Goal: Information Seeking & Learning: Learn about a topic

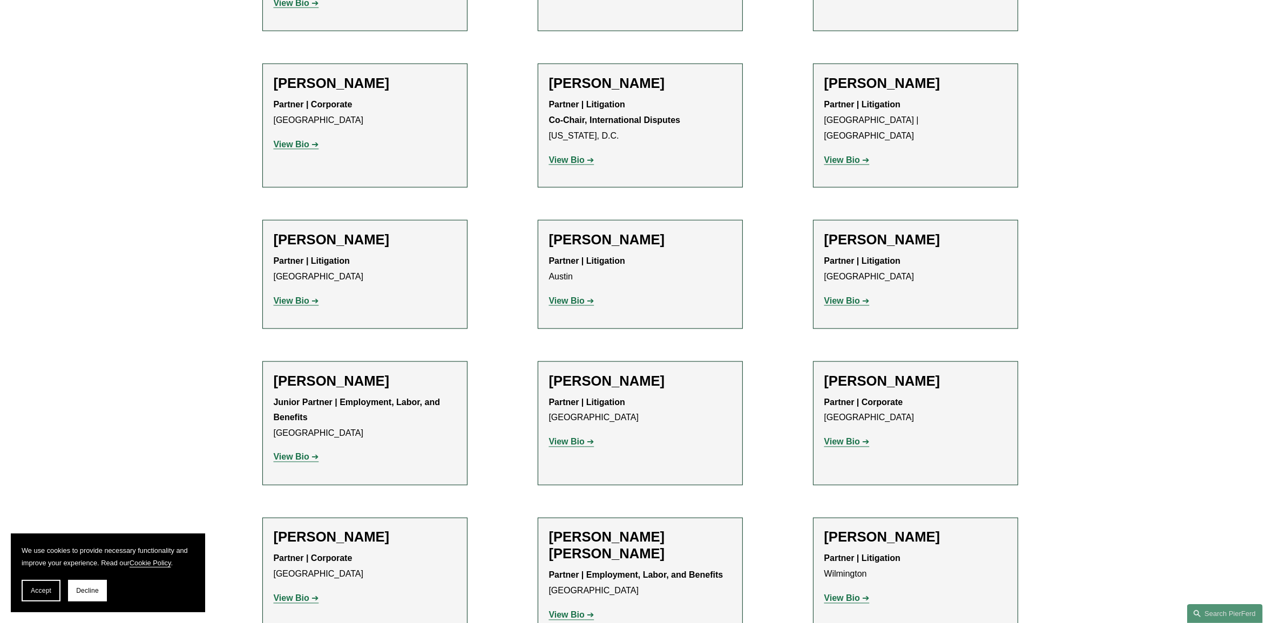
scroll to position [11412, 0]
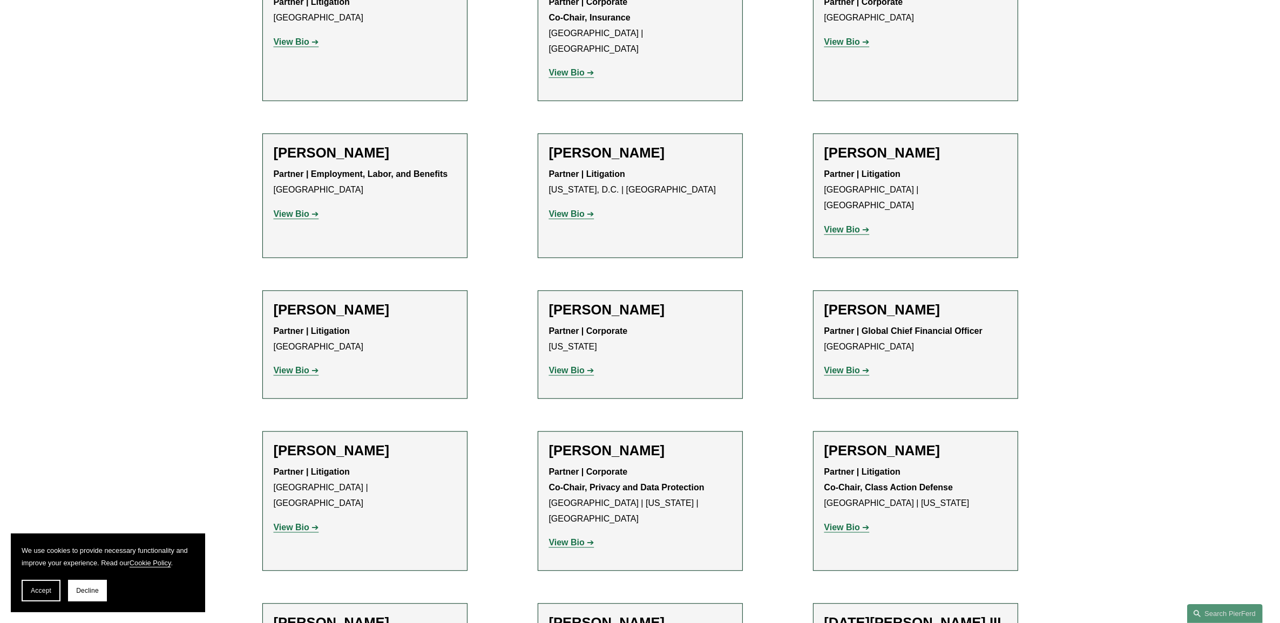
scroll to position [8715, 0]
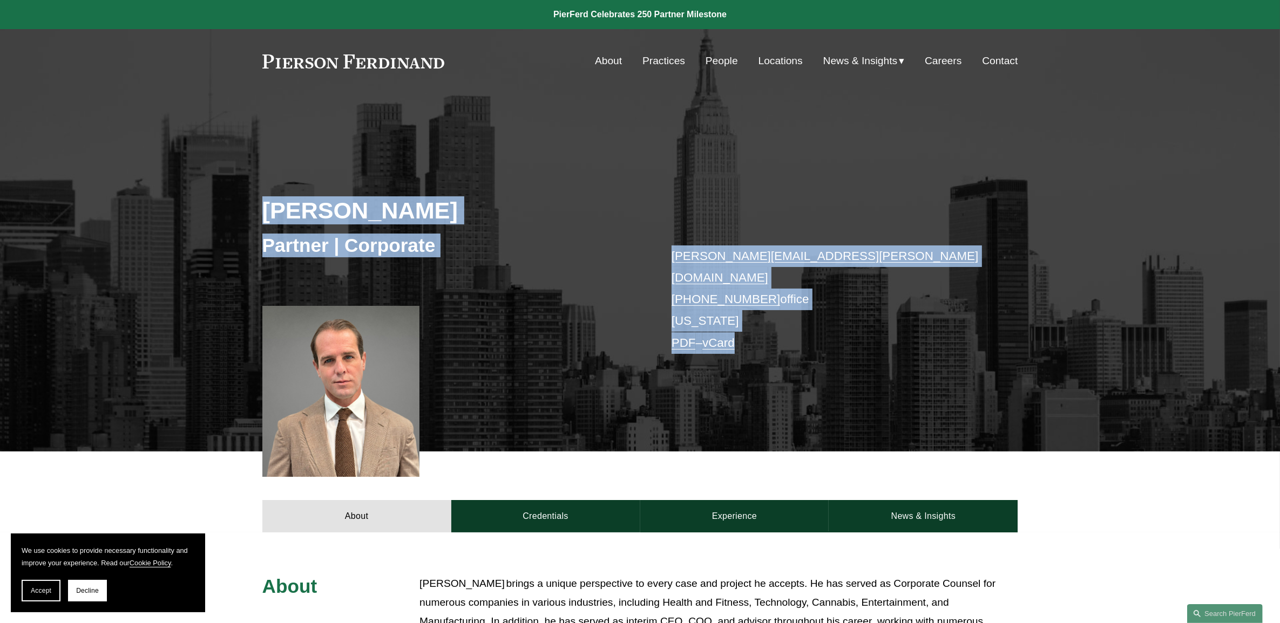
drag, startPoint x: 185, startPoint y: 145, endPoint x: 449, endPoint y: 424, distance: 384.1
click at [449, 424] on div "Peter Smith Partner | Corporate peter.smith@pierferd.com +1.203.350.3159 office…" at bounding box center [640, 292] width 1280 height 320
drag, startPoint x: 449, startPoint y: 424, endPoint x: 493, endPoint y: 415, distance: 44.7
click at [493, 415] on div "Peter Smith Partner | Corporate peter.smith@pierferd.com +1.203.350.3159 office…" at bounding box center [640, 292] width 1280 height 320
click at [532, 409] on div "Peter Smith Partner | Corporate peter.smith@pierferd.com +1.203.350.3159 office…" at bounding box center [640, 292] width 1280 height 320
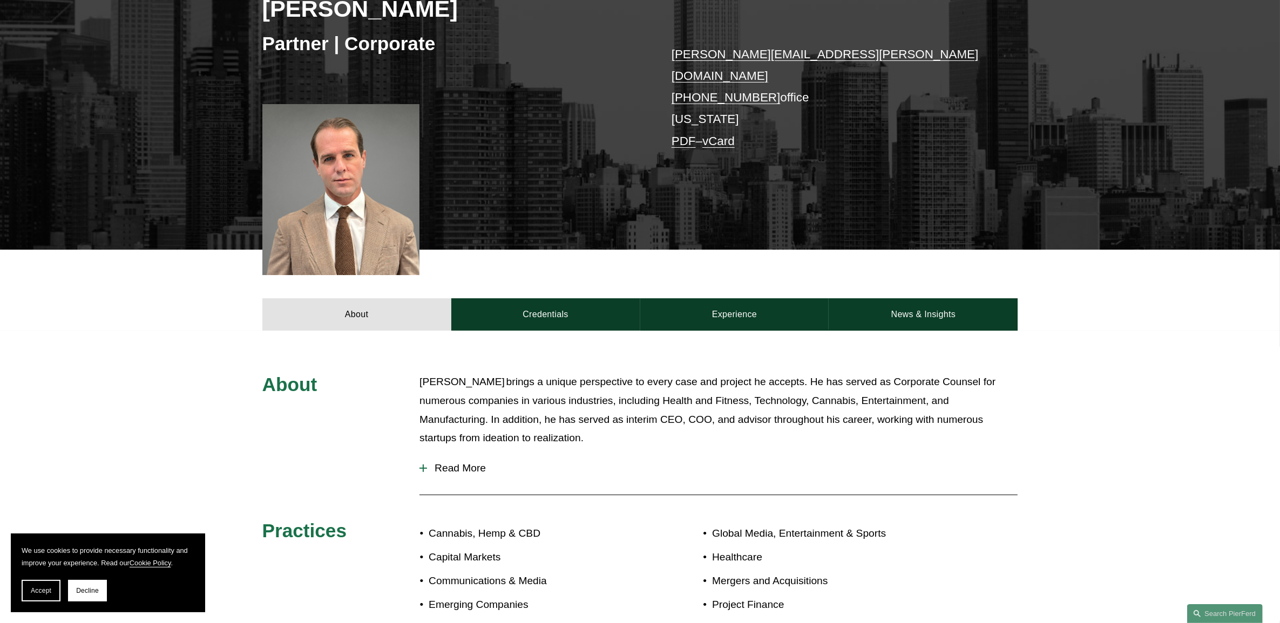
scroll to position [202, 0]
click at [449, 462] on span "Read More" at bounding box center [722, 468] width 590 height 12
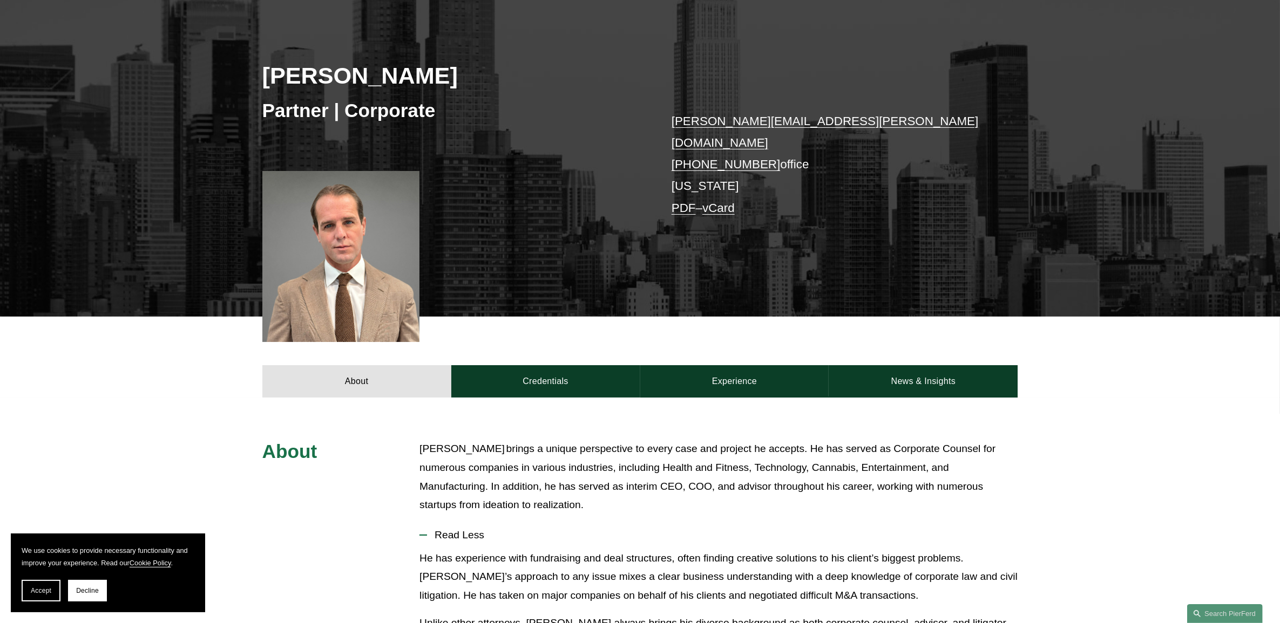
scroll to position [135, 0]
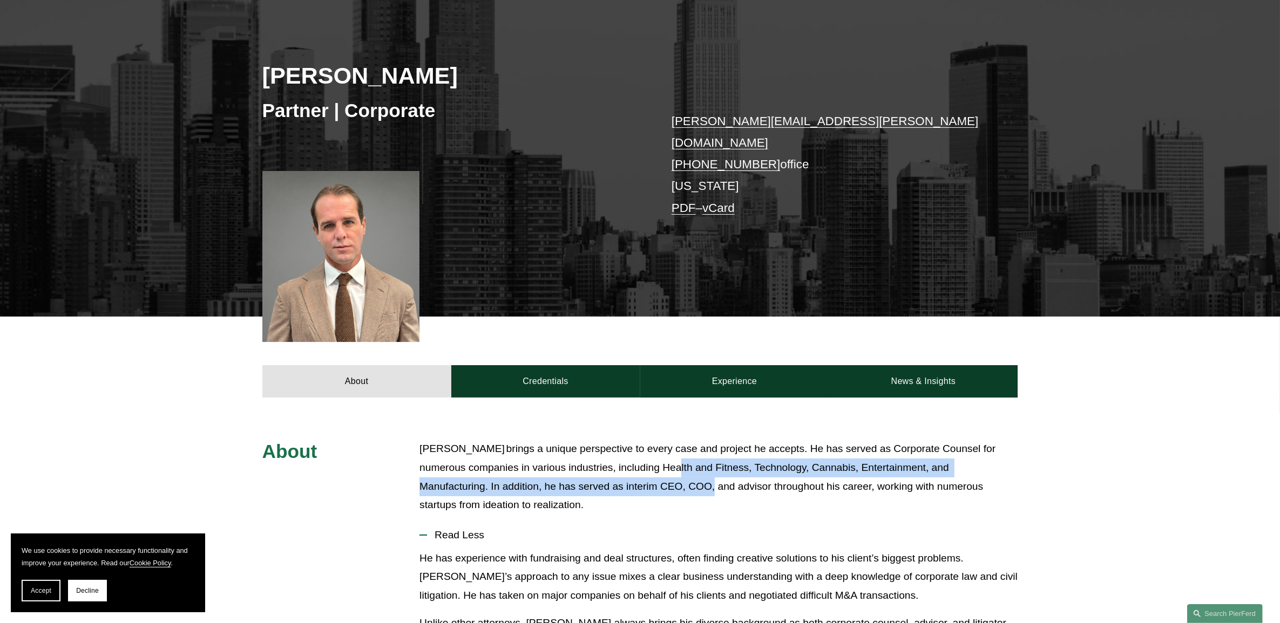
drag, startPoint x: 668, startPoint y: 461, endPoint x: 670, endPoint y: 475, distance: 13.6
click at [670, 475] on p "Peter brings a unique perspective to every case and project he accepts. He has …" at bounding box center [718, 477] width 598 height 74
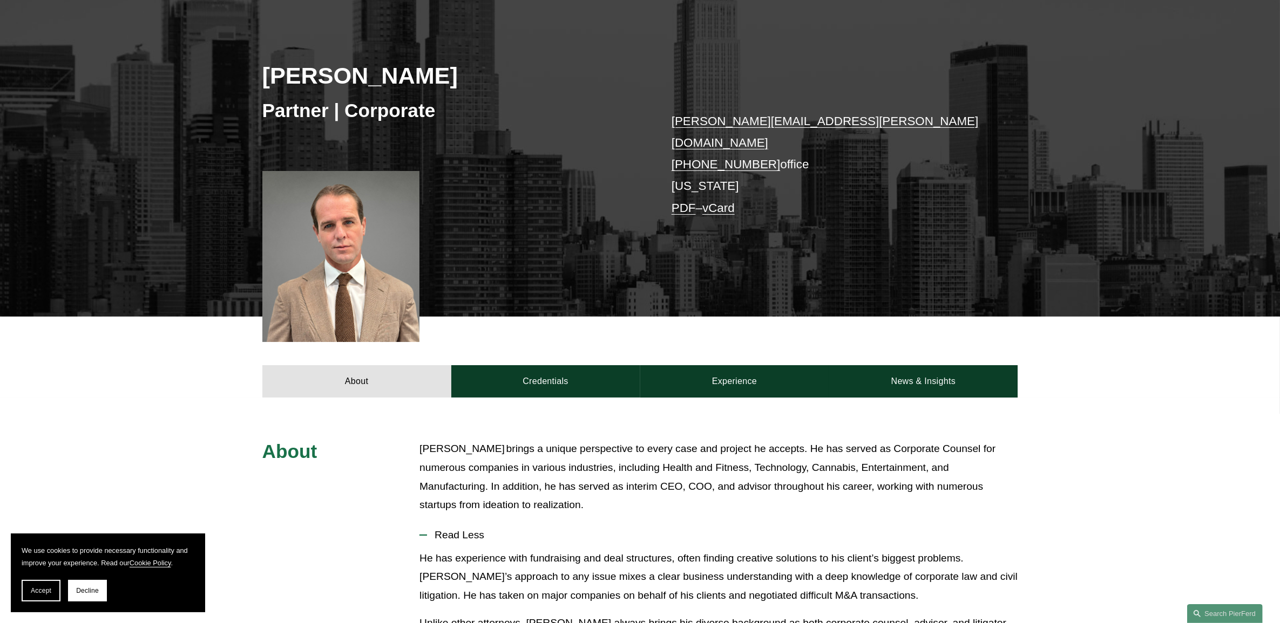
drag, startPoint x: 670, startPoint y: 475, endPoint x: 540, endPoint y: 449, distance: 132.1
click at [540, 449] on p "Peter brings a unique perspective to every case and project he accepts. He has …" at bounding box center [718, 477] width 598 height 74
click at [562, 443] on p "Peter brings a unique perspective to every case and project he accepts. He has …" at bounding box center [718, 477] width 598 height 74
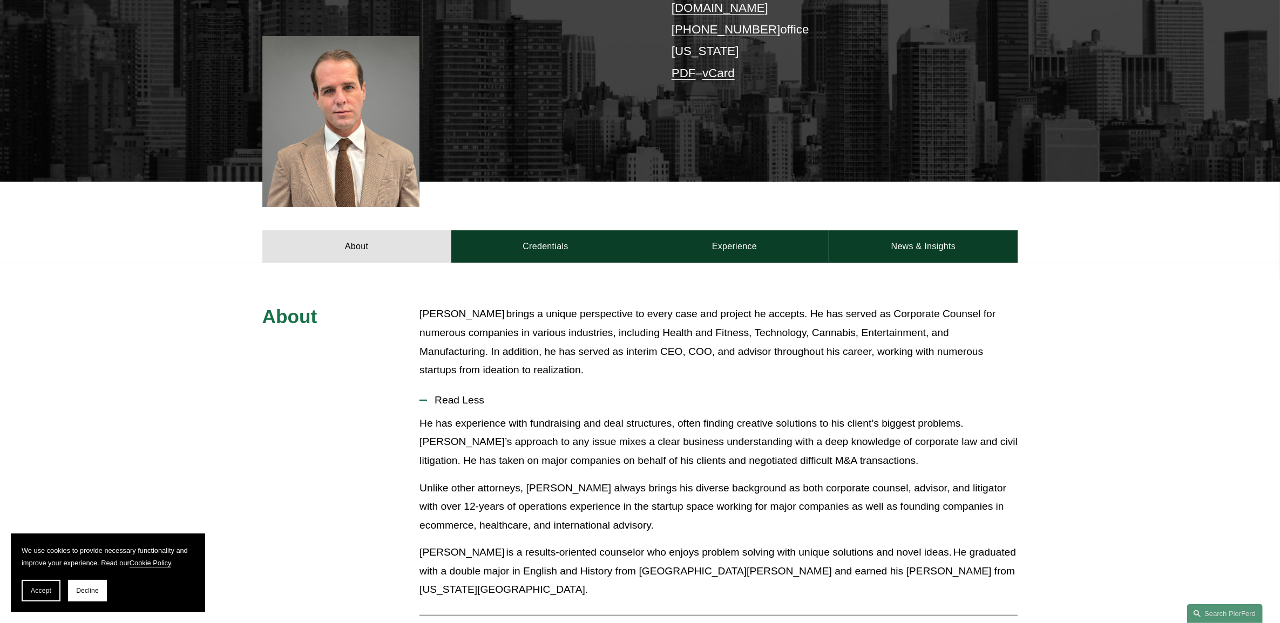
scroll to position [202, 0]
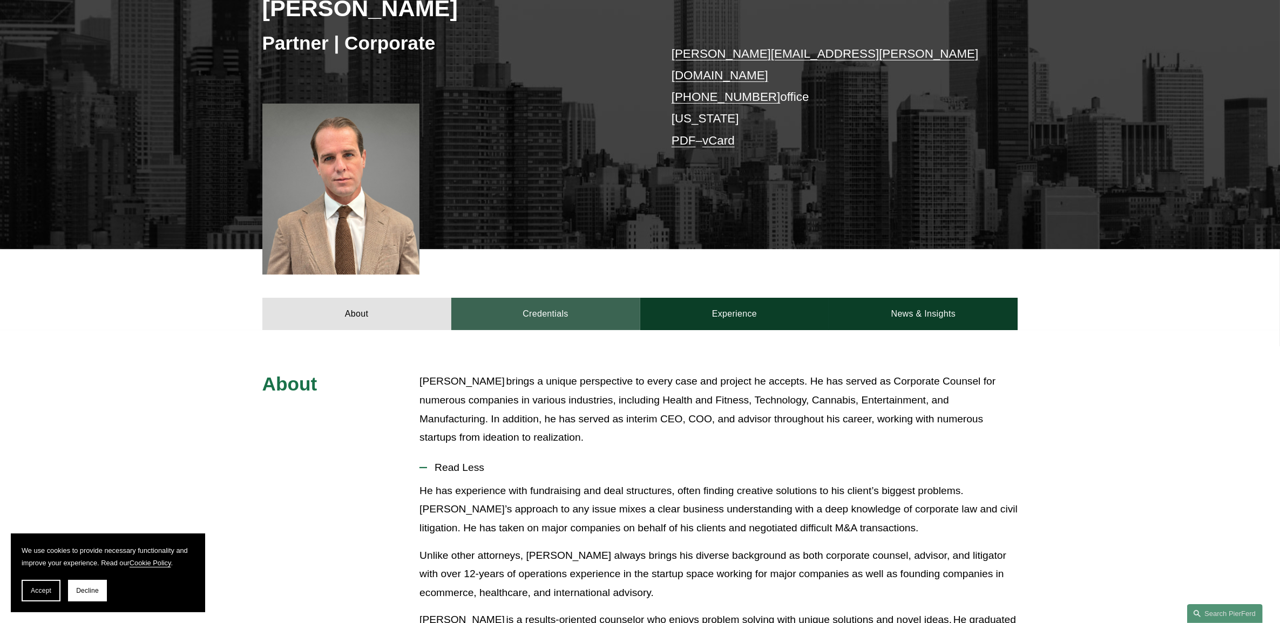
click at [540, 313] on link "Credentials" at bounding box center [545, 314] width 189 height 32
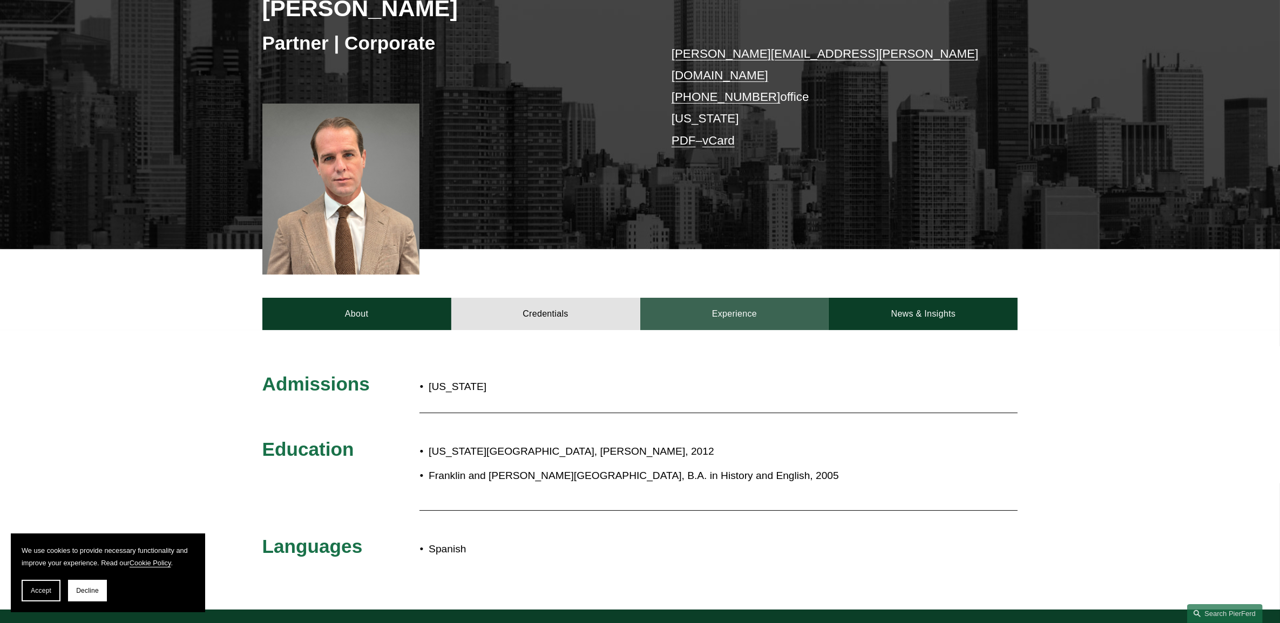
click at [760, 308] on link "Experience" at bounding box center [734, 314] width 189 height 32
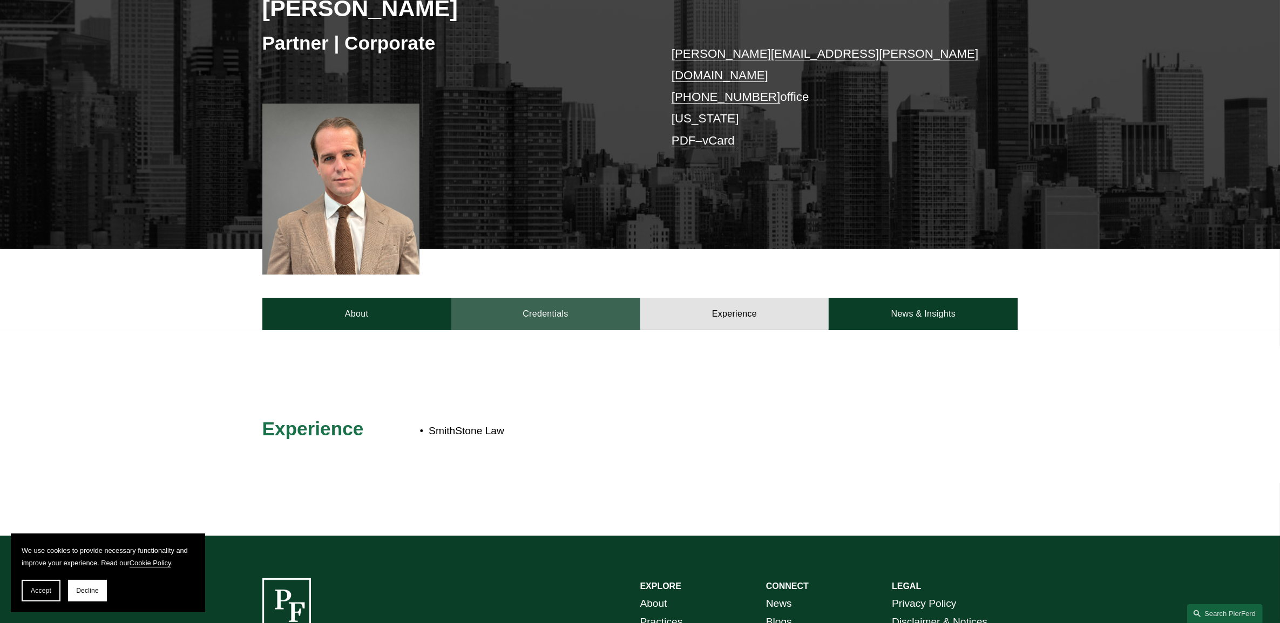
click at [511, 301] on link "Credentials" at bounding box center [545, 314] width 189 height 32
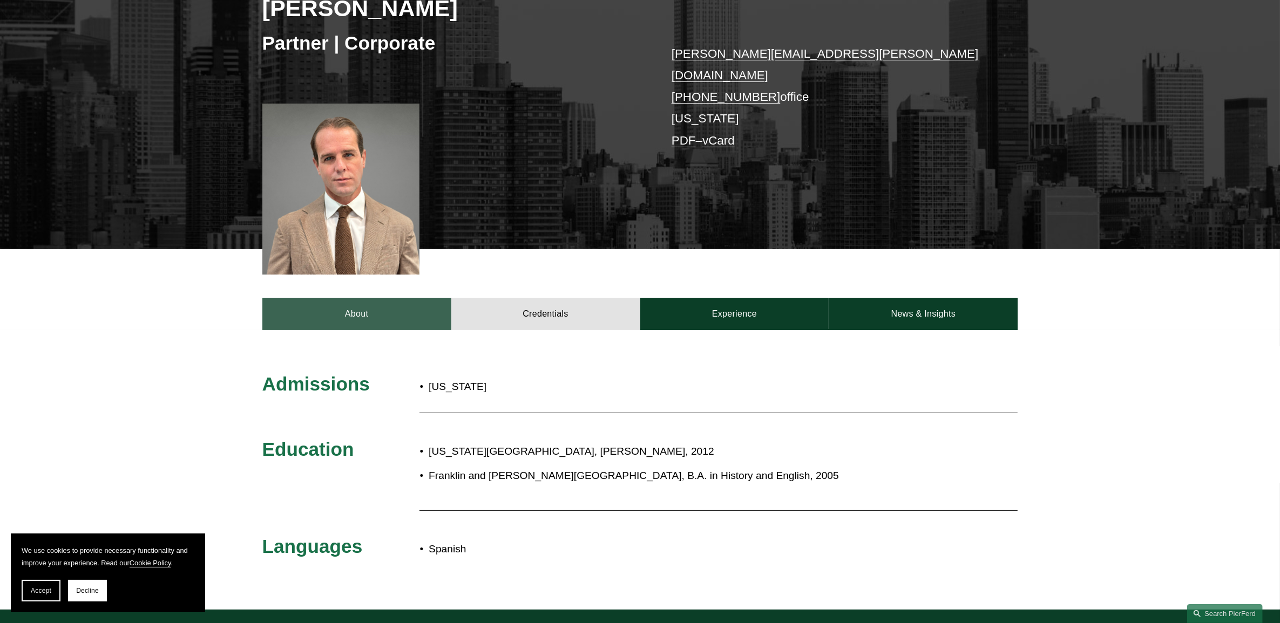
click at [352, 305] on link "About" at bounding box center [356, 314] width 189 height 32
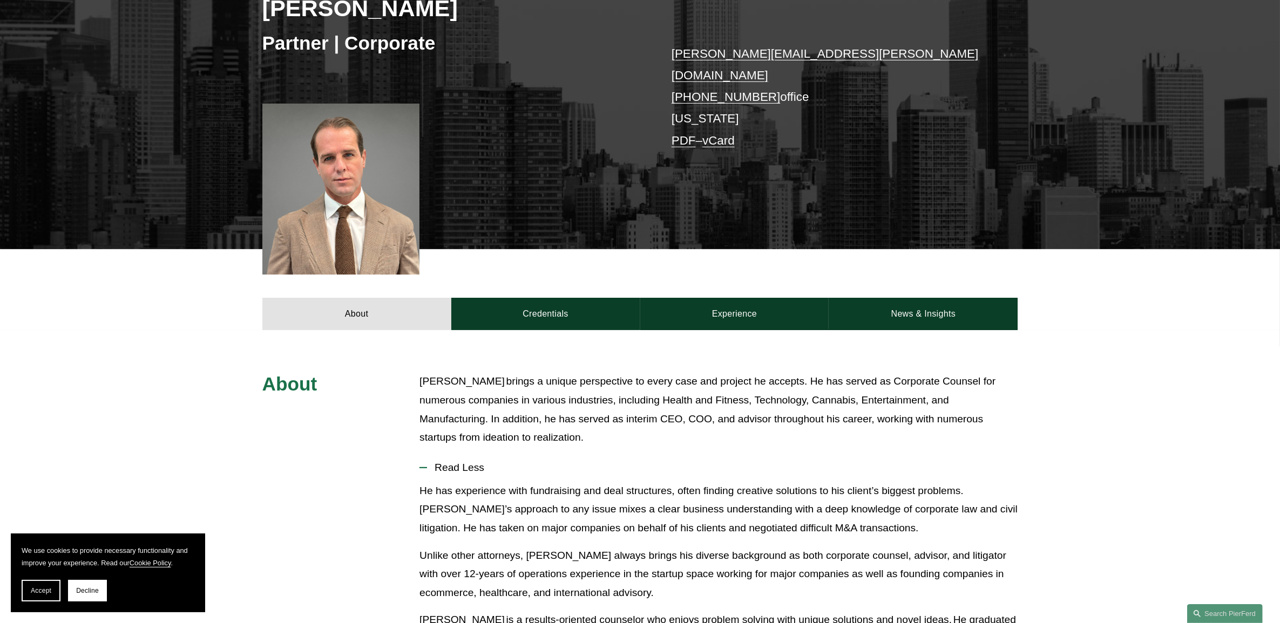
click at [517, 264] on div "About Credentials Experience News & Insights" at bounding box center [640, 289] width 1280 height 81
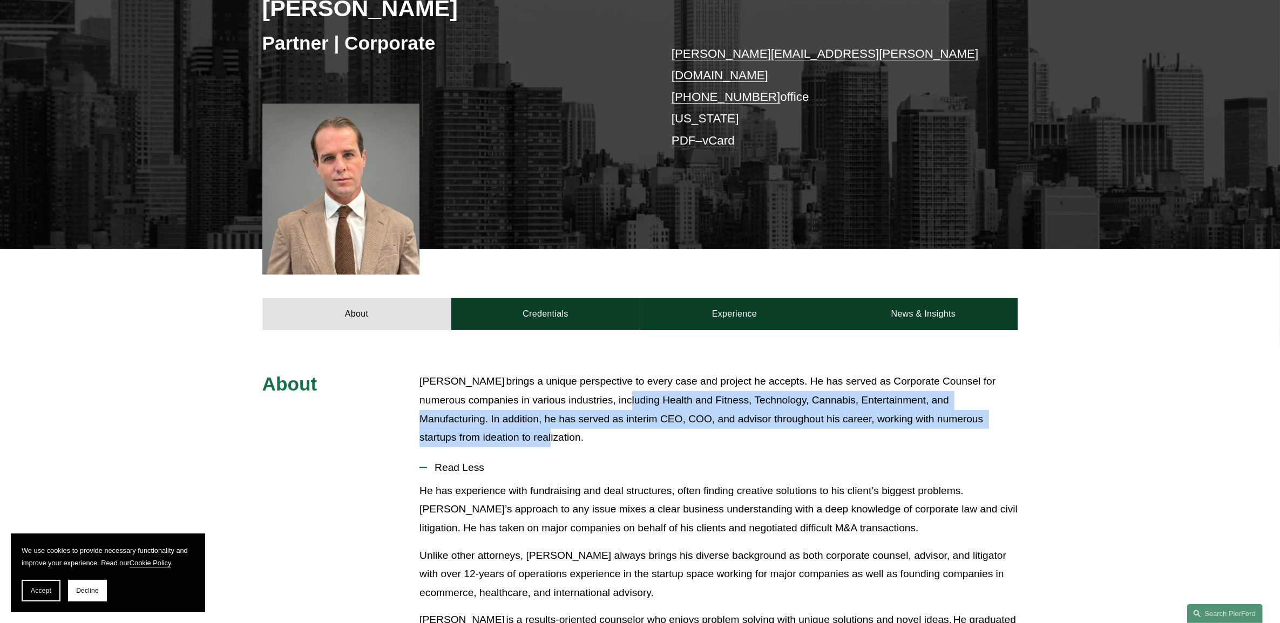
drag, startPoint x: 618, startPoint y: 385, endPoint x: 646, endPoint y: 424, distance: 47.6
click at [646, 424] on p "Peter brings a unique perspective to every case and project he accepts. He has …" at bounding box center [718, 409] width 598 height 74
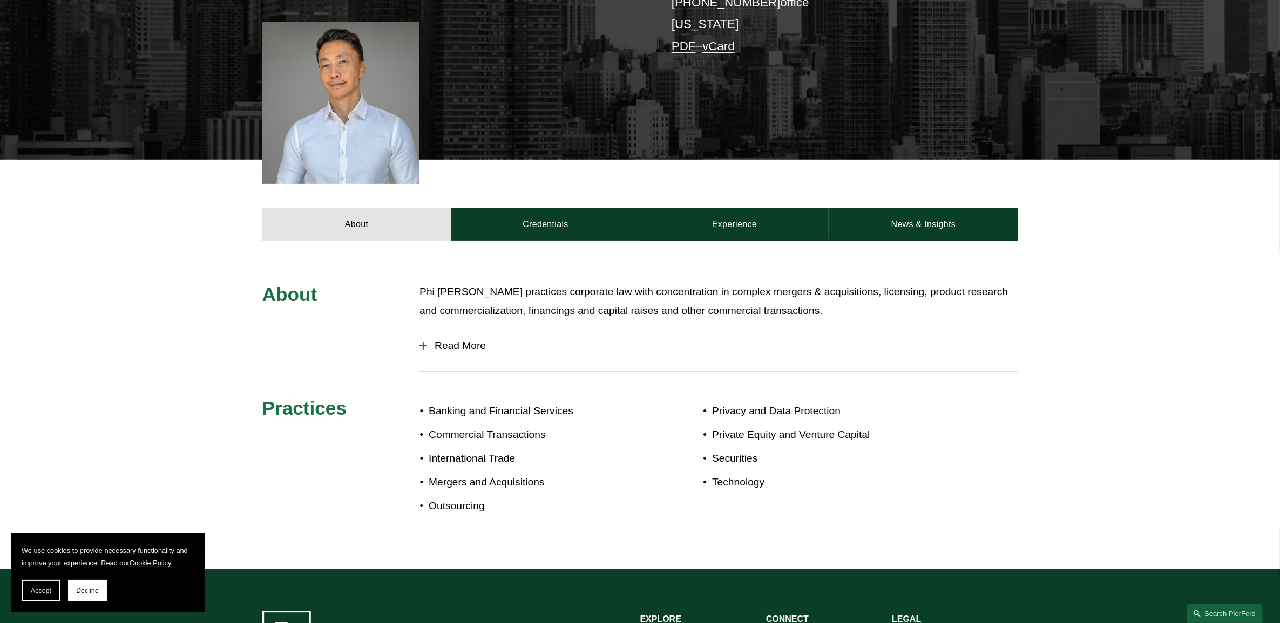
scroll to position [337, 0]
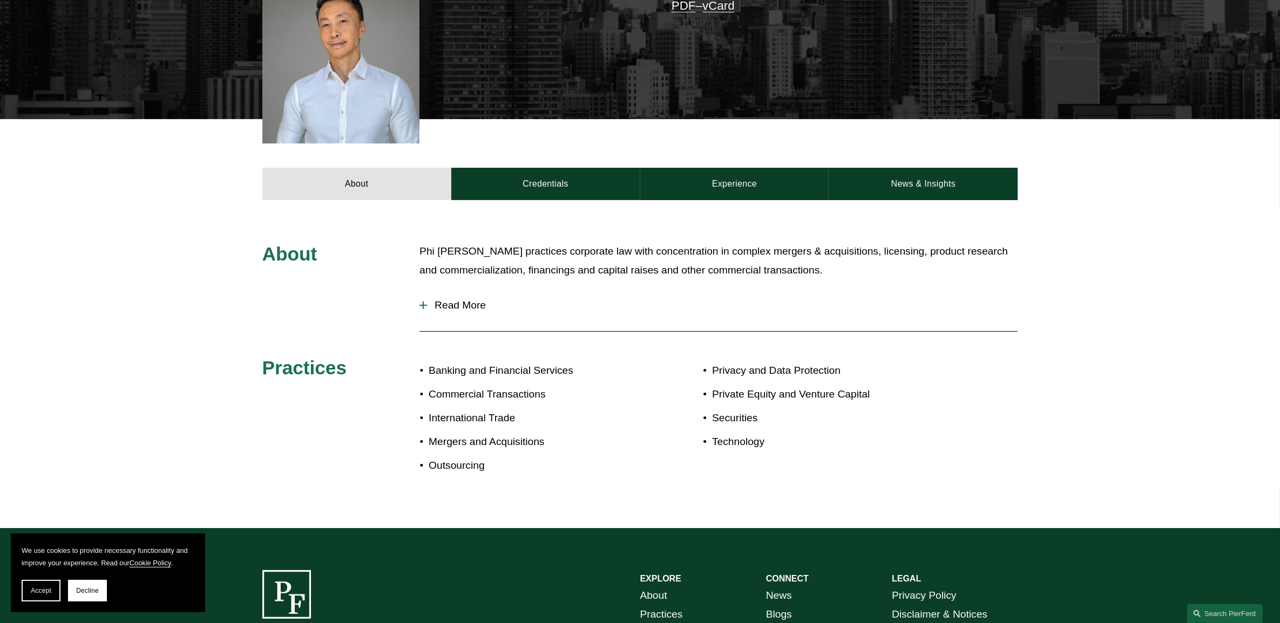
click at [450, 301] on span "Read More" at bounding box center [722, 306] width 590 height 12
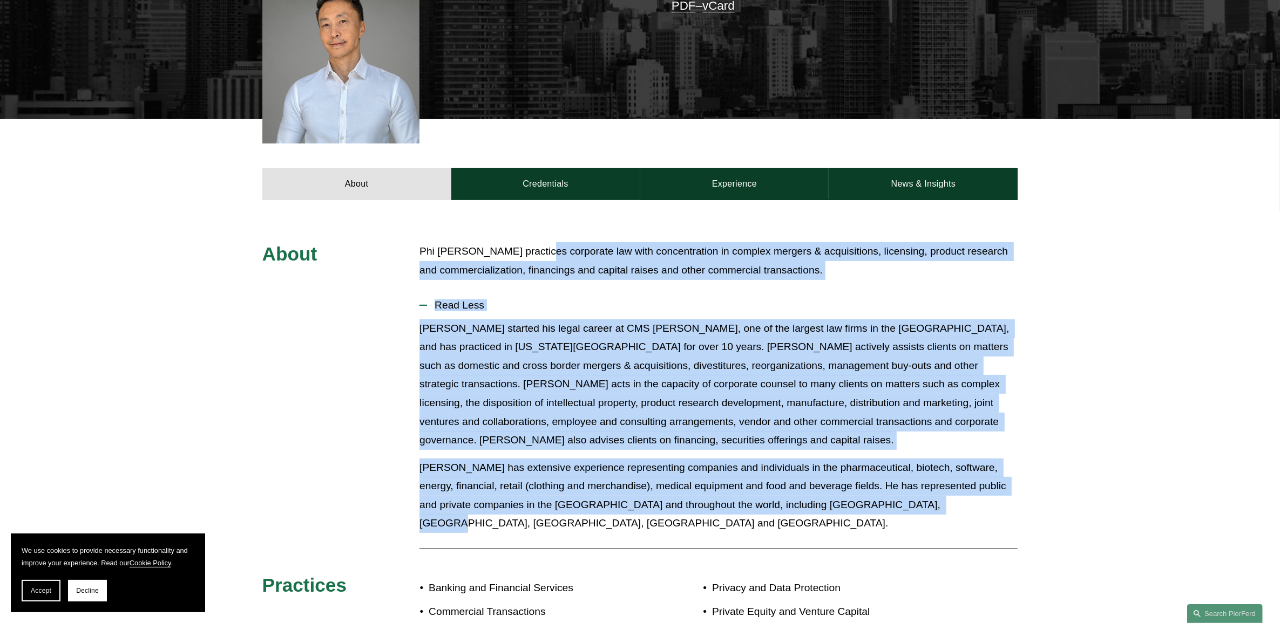
drag, startPoint x: 535, startPoint y: 250, endPoint x: 921, endPoint y: 511, distance: 465.2
click at [921, 511] on div "About Phi [PERSON_NAME] practices corporate law with concentration in complex m…" at bounding box center [640, 472] width 1280 height 461
drag, startPoint x: 921, startPoint y: 511, endPoint x: 911, endPoint y: 501, distance: 13.4
click at [914, 504] on p "[PERSON_NAME] has extensive experience representing companies and individuals i…" at bounding box center [718, 496] width 598 height 74
click at [869, 494] on p "[PERSON_NAME] has extensive experience representing companies and individuals i…" at bounding box center [718, 496] width 598 height 74
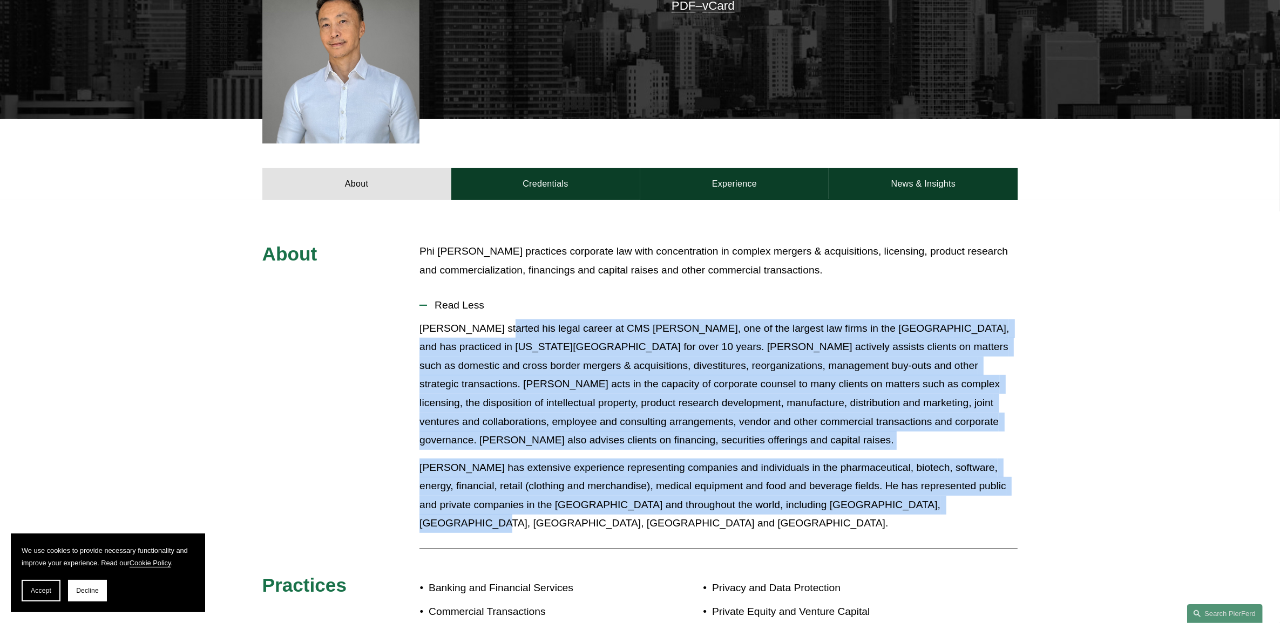
drag, startPoint x: 951, startPoint y: 493, endPoint x: 498, endPoint y: 336, distance: 479.1
click at [498, 336] on div "[PERSON_NAME] started his legal career at CMS [PERSON_NAME], one of the largest…" at bounding box center [718, 431] width 598 height 222
drag, startPoint x: 498, startPoint y: 336, endPoint x: 578, endPoint y: 348, distance: 80.7
click at [578, 348] on p "[PERSON_NAME] started his legal career at CMS [PERSON_NAME], one of the largest…" at bounding box center [718, 385] width 598 height 131
click at [726, 350] on p "[PERSON_NAME] started his legal career at CMS [PERSON_NAME], one of the largest…" at bounding box center [718, 385] width 598 height 131
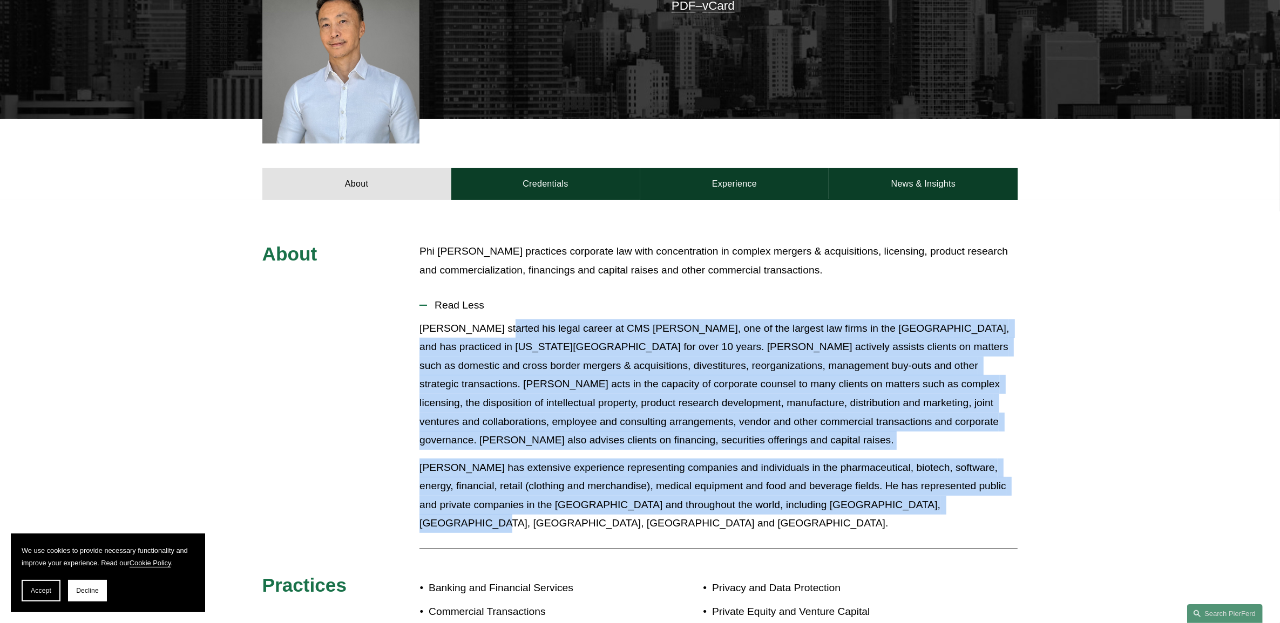
click at [726, 350] on p "[PERSON_NAME] started his legal career at CMS [PERSON_NAME], one of the largest…" at bounding box center [718, 385] width 598 height 131
drag, startPoint x: 726, startPoint y: 350, endPoint x: 667, endPoint y: 332, distance: 61.8
click at [667, 332] on p "[PERSON_NAME] started his legal career at CMS [PERSON_NAME], one of the largest…" at bounding box center [718, 385] width 598 height 131
click at [672, 351] on p "[PERSON_NAME] started his legal career at CMS [PERSON_NAME], one of the largest…" at bounding box center [718, 385] width 598 height 131
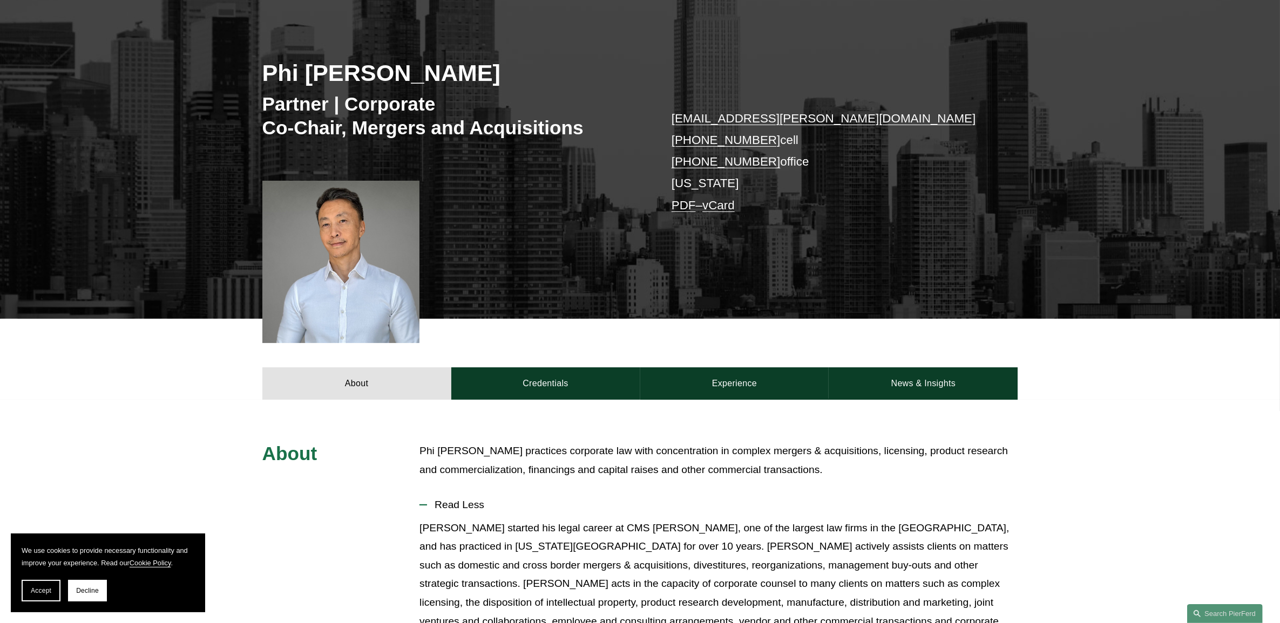
scroll to position [135, 0]
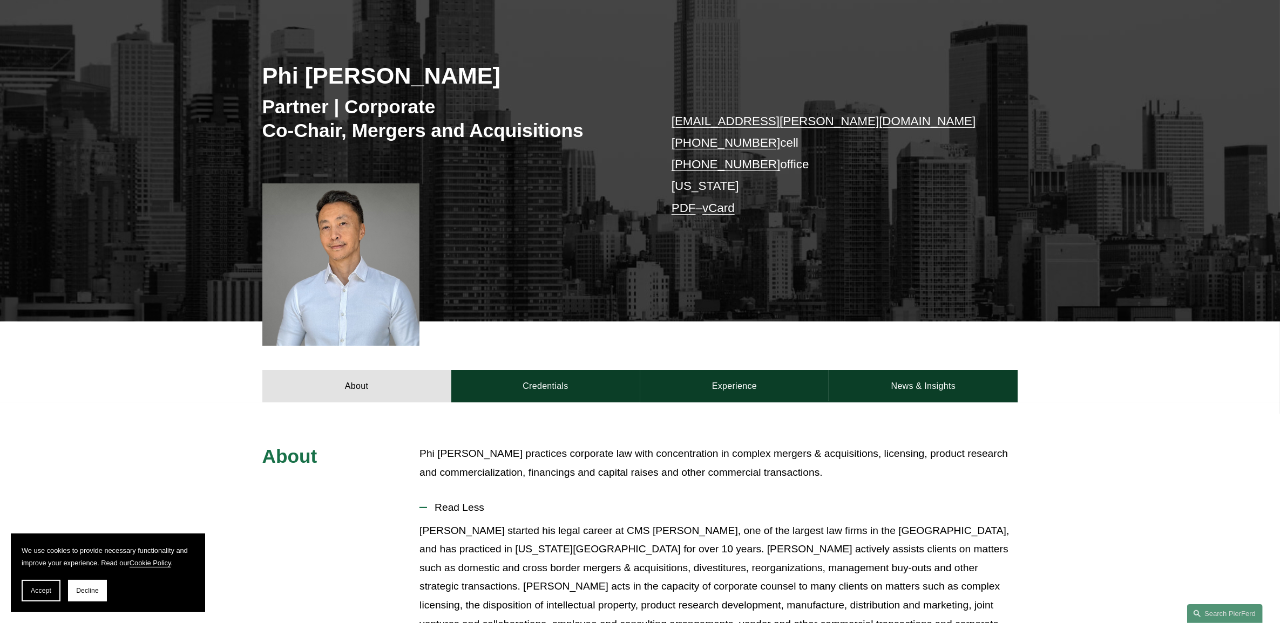
click at [674, 502] on span "Read Less" at bounding box center [722, 508] width 590 height 12
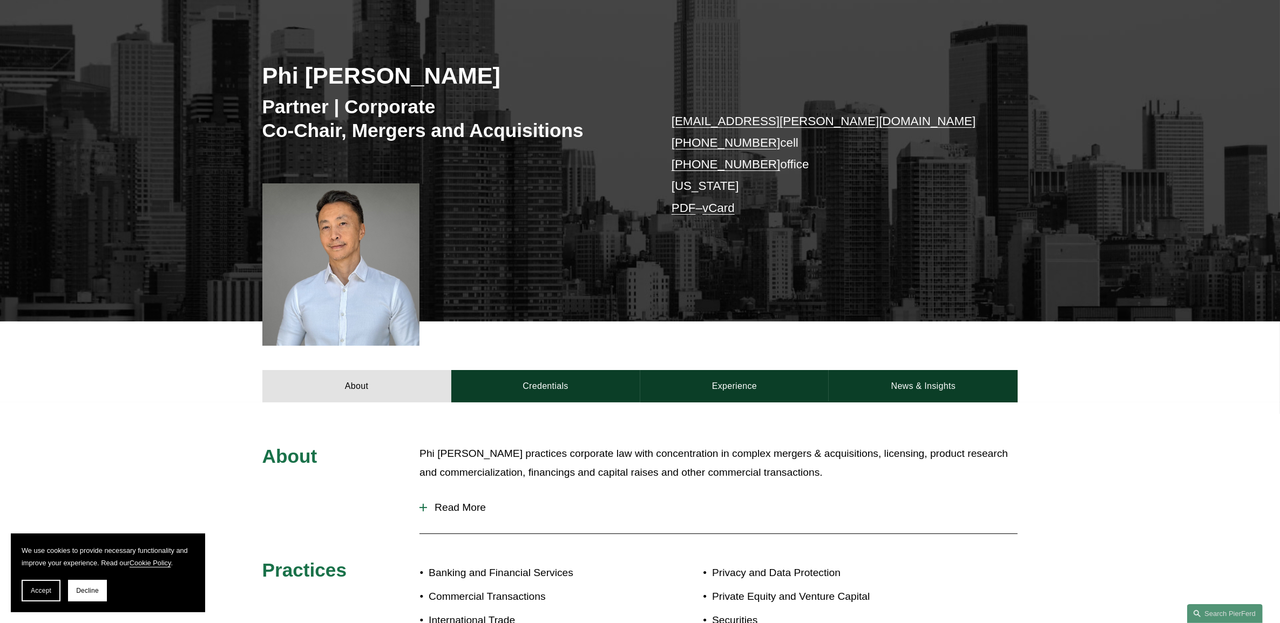
click at [650, 473] on p "Phi [PERSON_NAME] practices corporate law with concentration in complex mergers…" at bounding box center [718, 463] width 598 height 37
click at [432, 508] on span "Read More" at bounding box center [722, 508] width 590 height 12
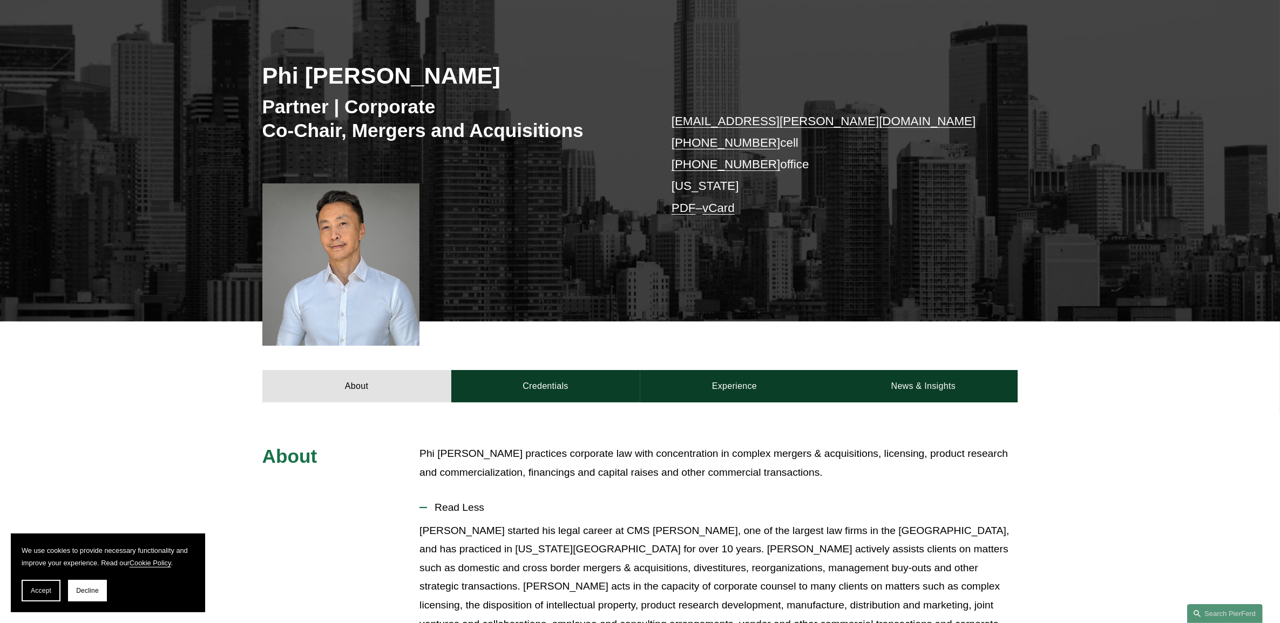
click at [946, 89] on div "Phi [PERSON_NAME] Partner | Corporate Co-Chair, Mergers and Acquisitions [EMAIL…" at bounding box center [640, 159] width 1280 height 325
